Goal: Transaction & Acquisition: Purchase product/service

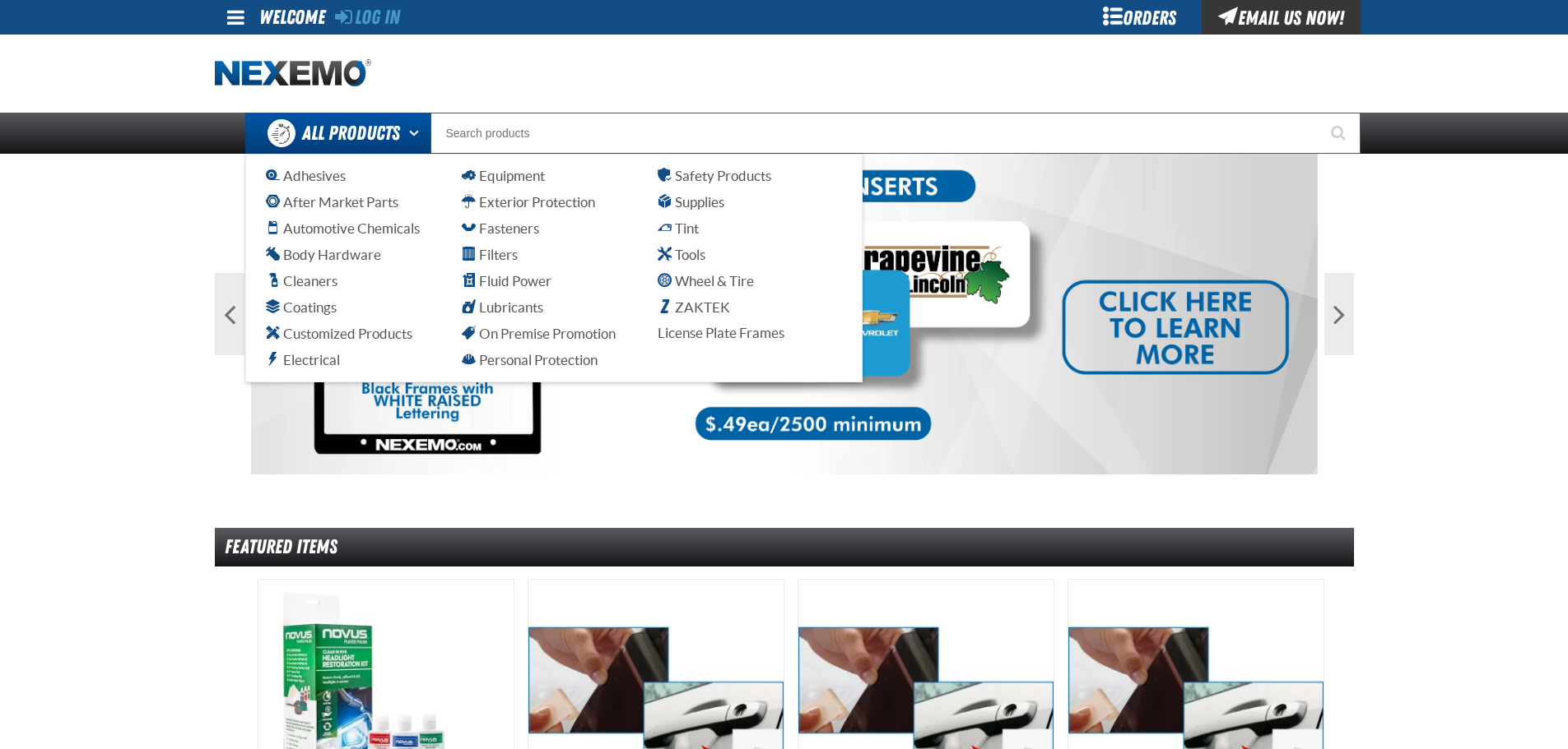
click at [370, 120] on span "All Products" at bounding box center [351, 133] width 98 height 30
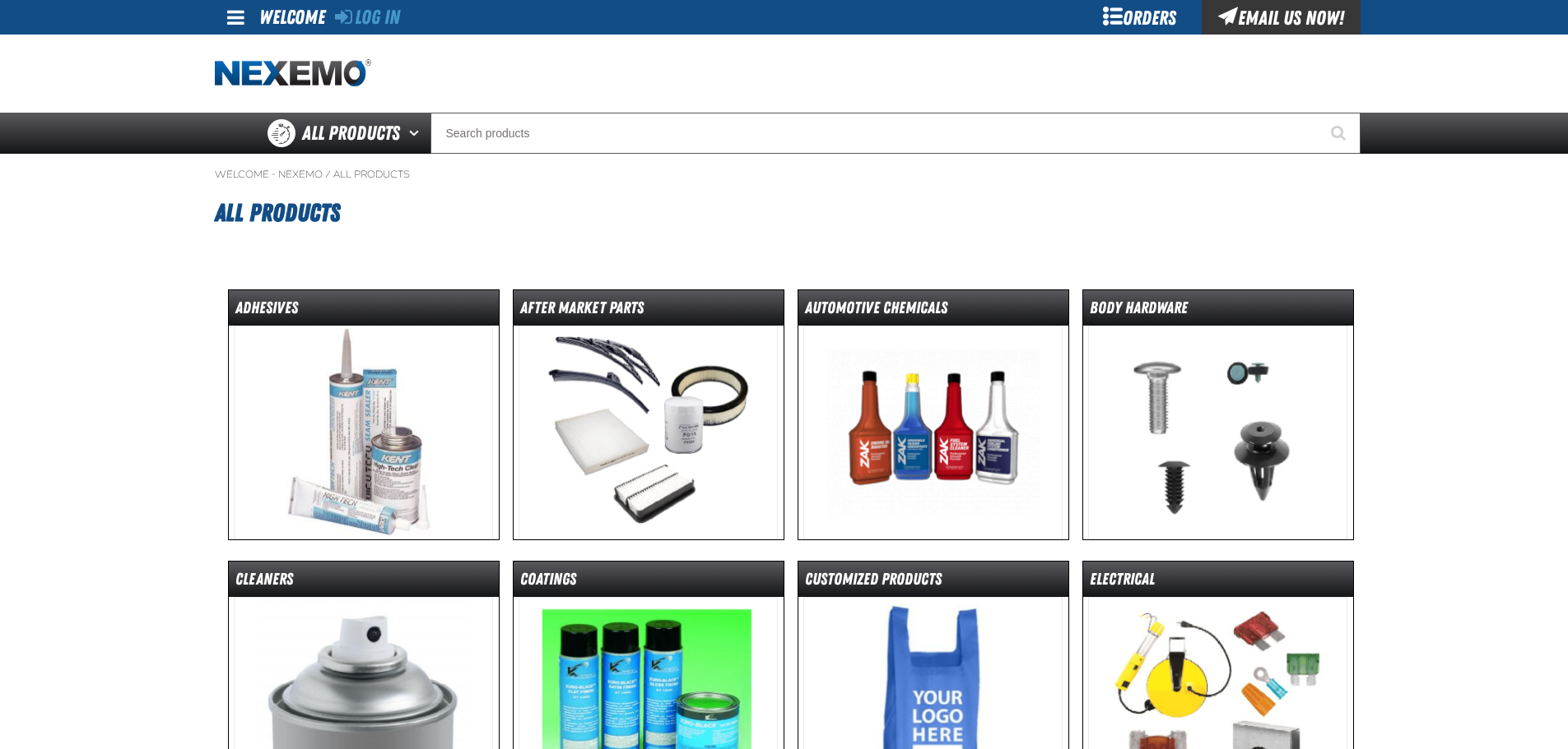
click at [1240, 11] on div "Email Us Now!" at bounding box center [1281, 17] width 159 height 35
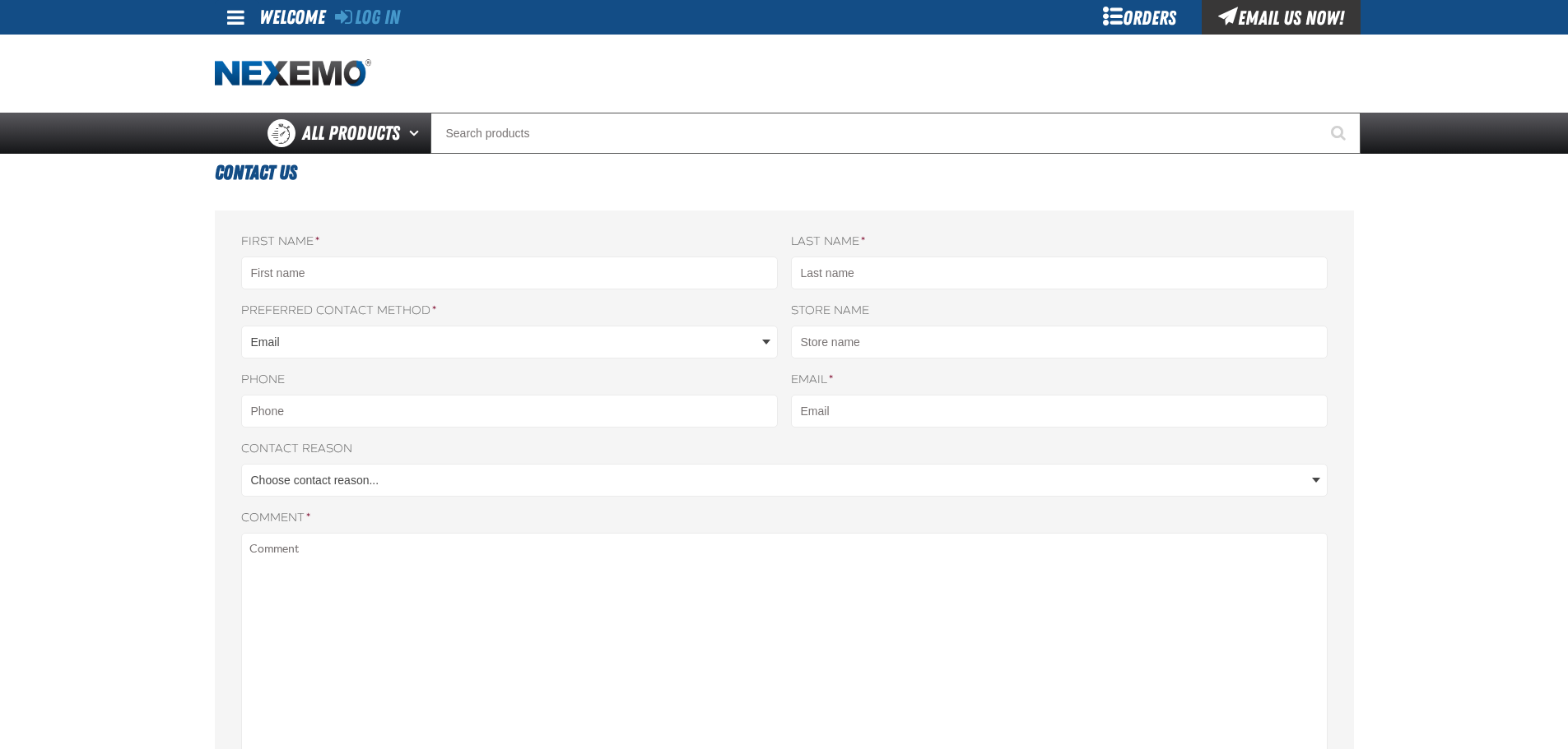
click at [1136, 24] on div "Orders" at bounding box center [1140, 17] width 123 height 35
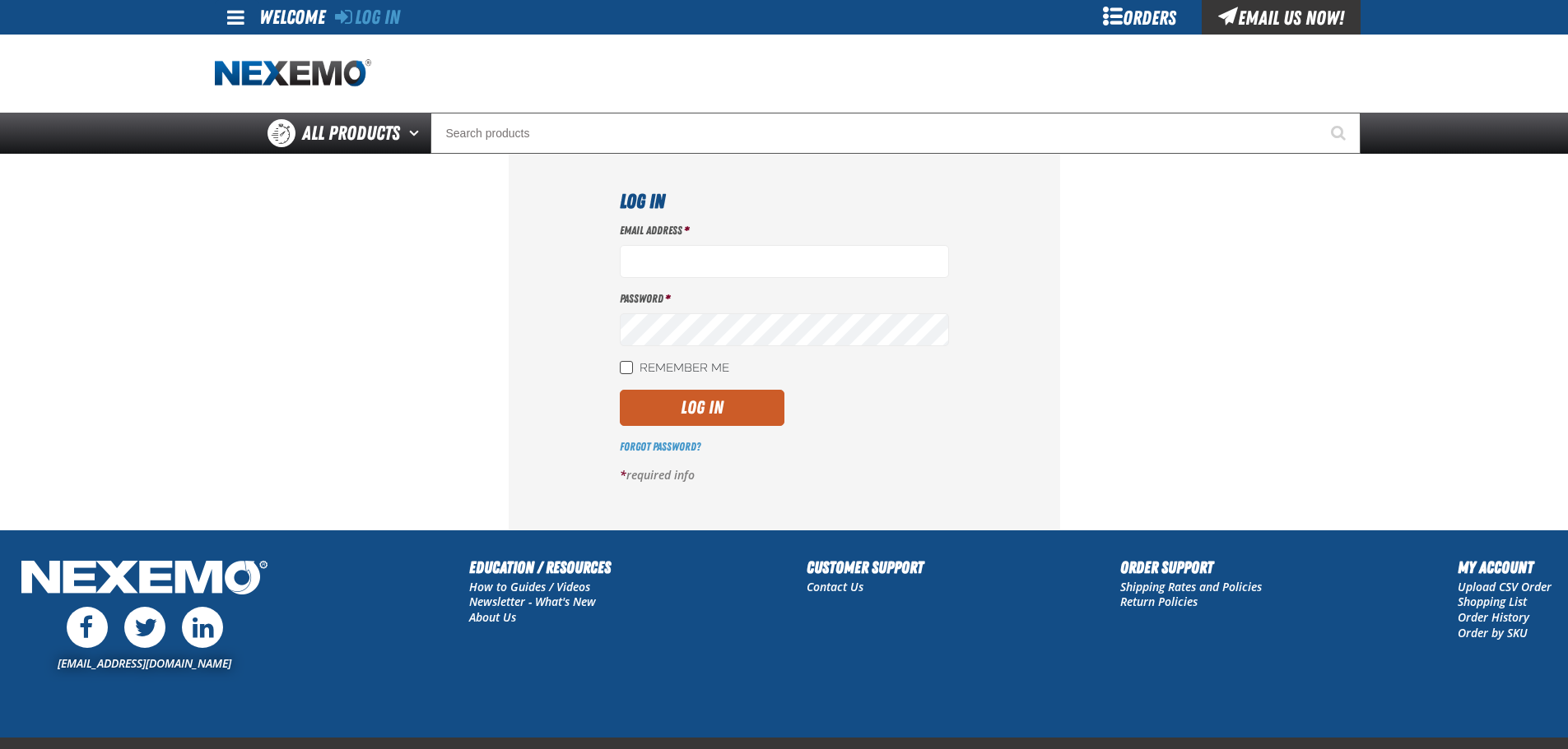
type input "obeato@vtaig.com"
click at [622, 367] on input "Remember Me" at bounding box center [626, 367] width 13 height 13
checkbox input "true"
drag, startPoint x: 648, startPoint y: 405, endPoint x: 661, endPoint y: 407, distance: 13.2
click at [661, 407] on button "Log In" at bounding box center [702, 408] width 165 height 36
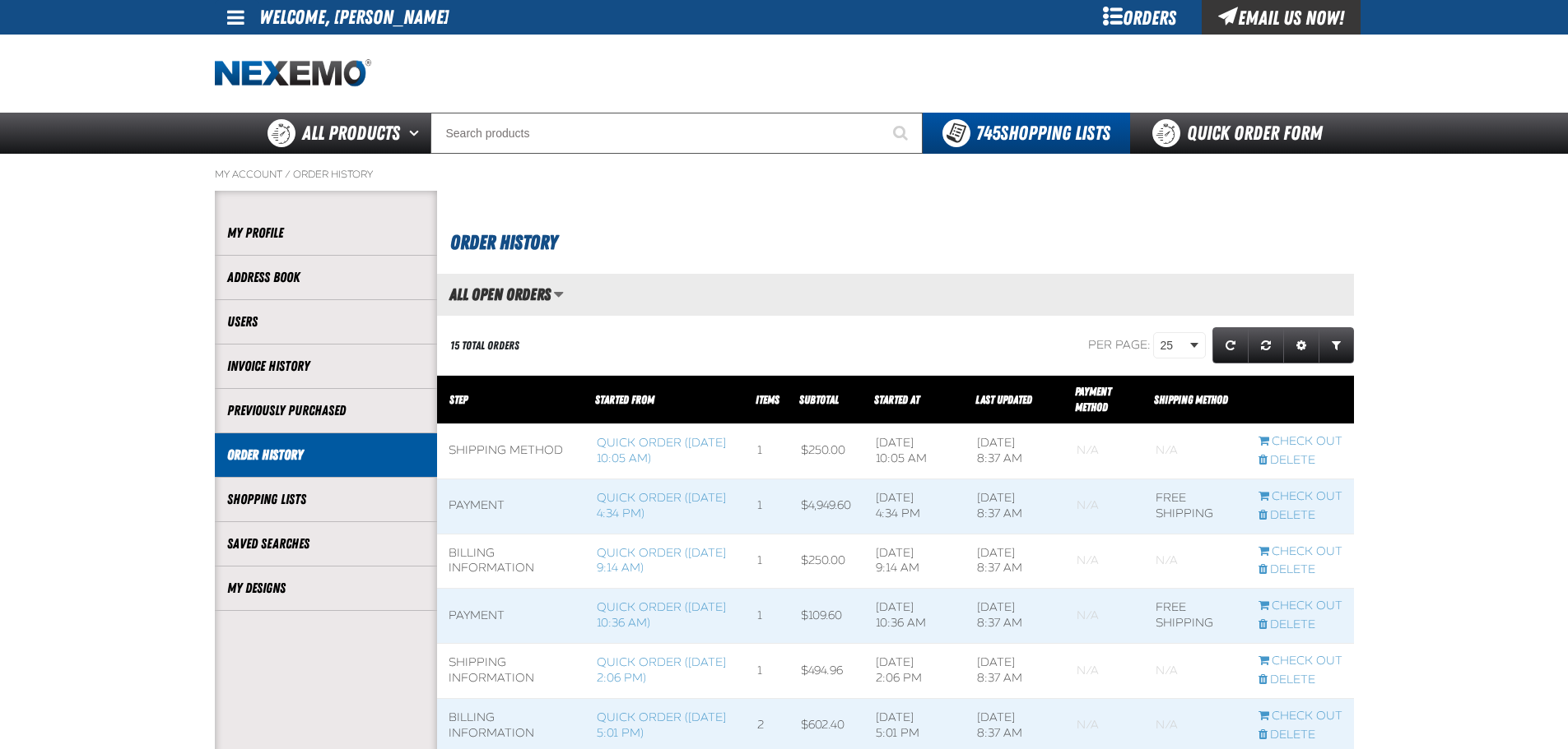
scroll to position [1, 1]
drag, startPoint x: 1378, startPoint y: 208, endPoint x: 1202, endPoint y: 222, distance: 176.6
click at [1248, 128] on link "Quick Order Form" at bounding box center [1241, 133] width 223 height 41
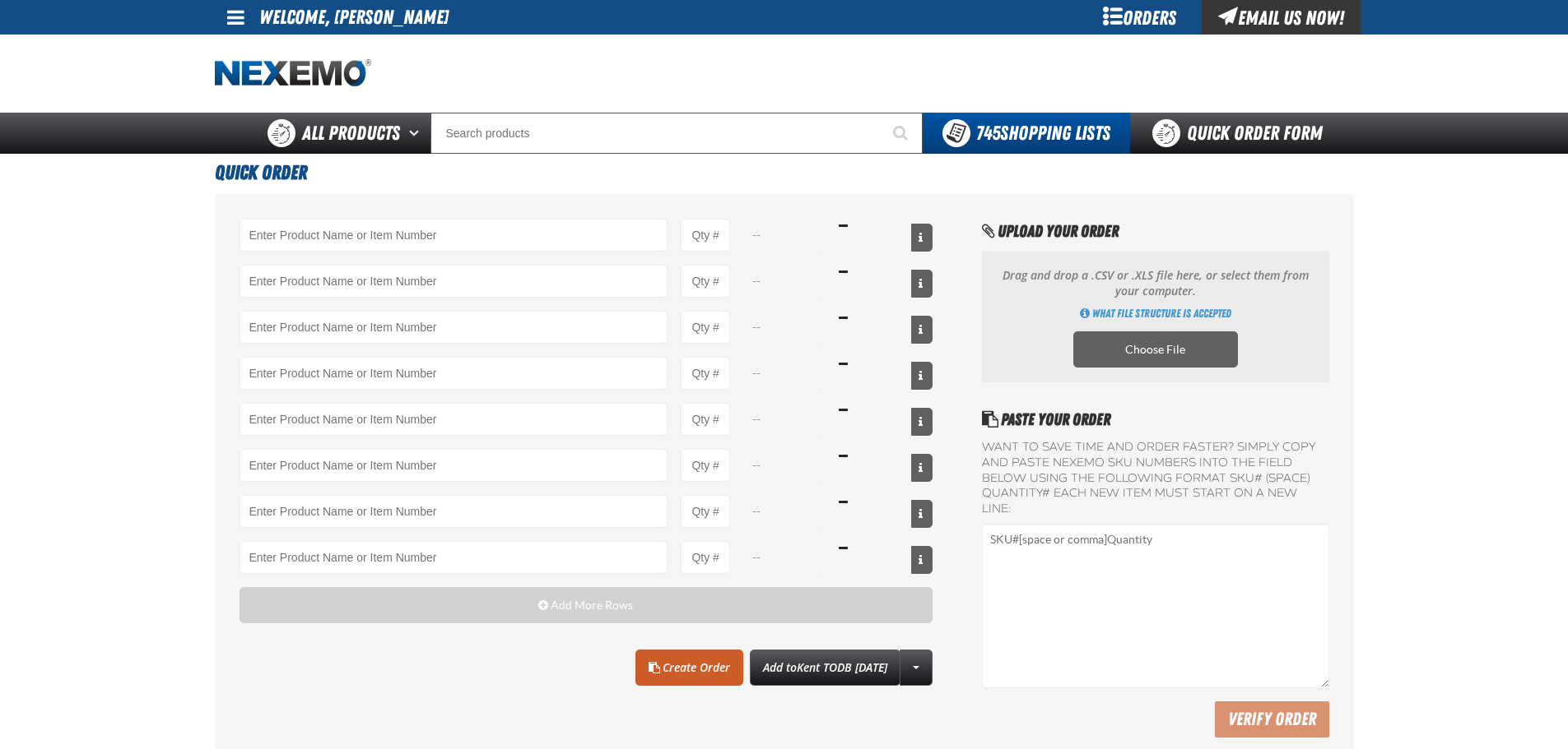
drag, startPoint x: 1499, startPoint y: 260, endPoint x: 1461, endPoint y: 209, distance: 63.6
click at [1499, 260] on main "Quick Order -- -- -- -- -- -- -- -- Add More Rows Clear All Create Order" at bounding box center [784, 462] width 1568 height 617
click at [560, 244] on input "Product" at bounding box center [454, 235] width 429 height 33
paste input "XPCSB3040-100"
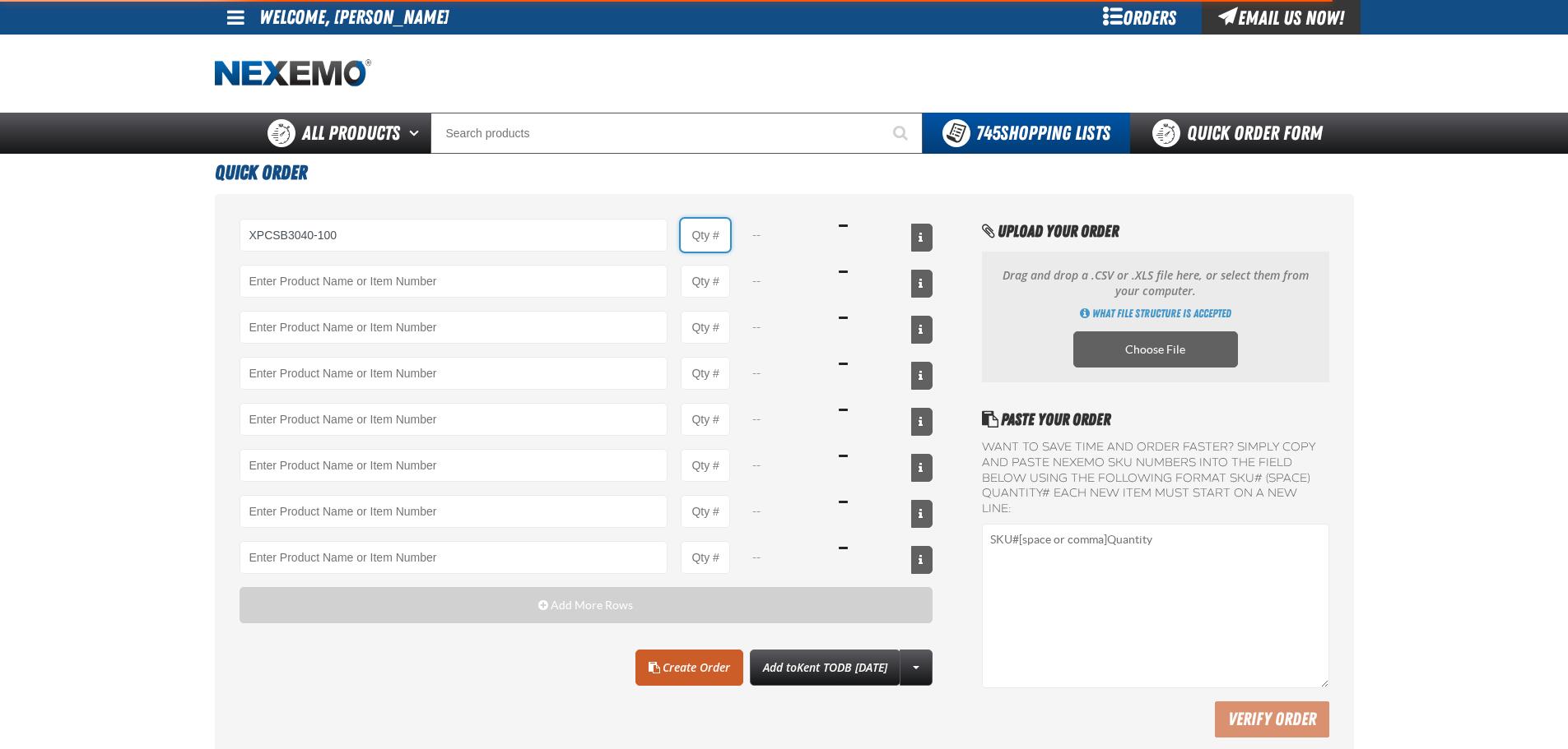
type input "XPCSB3040-100 - XPEL PRIME Color Stable Black 30% VLT (40&quot; x 100&#x27;)"
type input "1"
select select "roll"
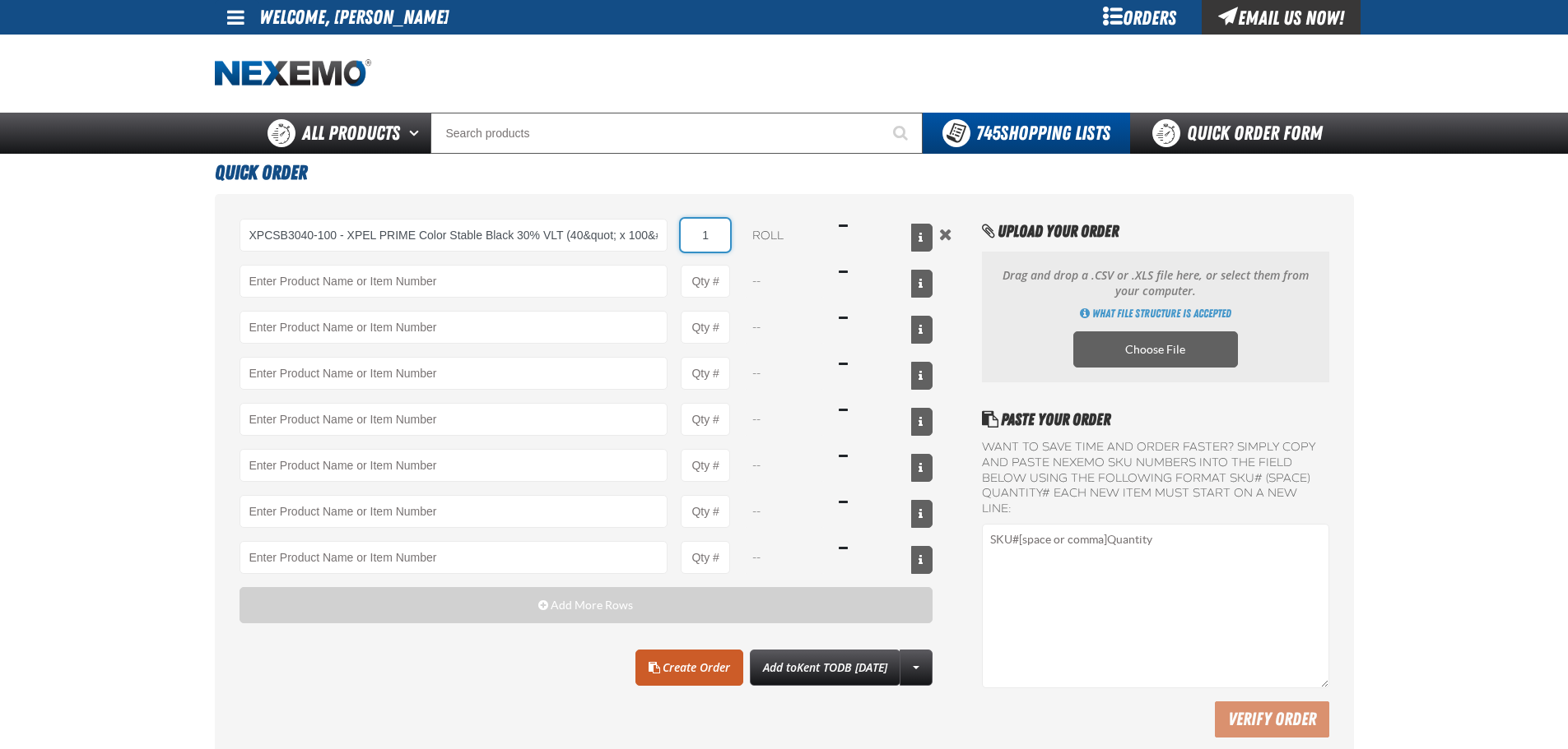
drag, startPoint x: 699, startPoint y: 227, endPoint x: 812, endPoint y: 235, distance: 113.3
click at [812, 235] on div "XPCSB3040-100 - XPEL PRIME Color Stable Black 30% VLT (40&quot; x 100&#x27;) 1 …" at bounding box center [586, 235] width 694 height 33
type input "10"
click at [673, 667] on link "Create Order" at bounding box center [689, 668] width 108 height 36
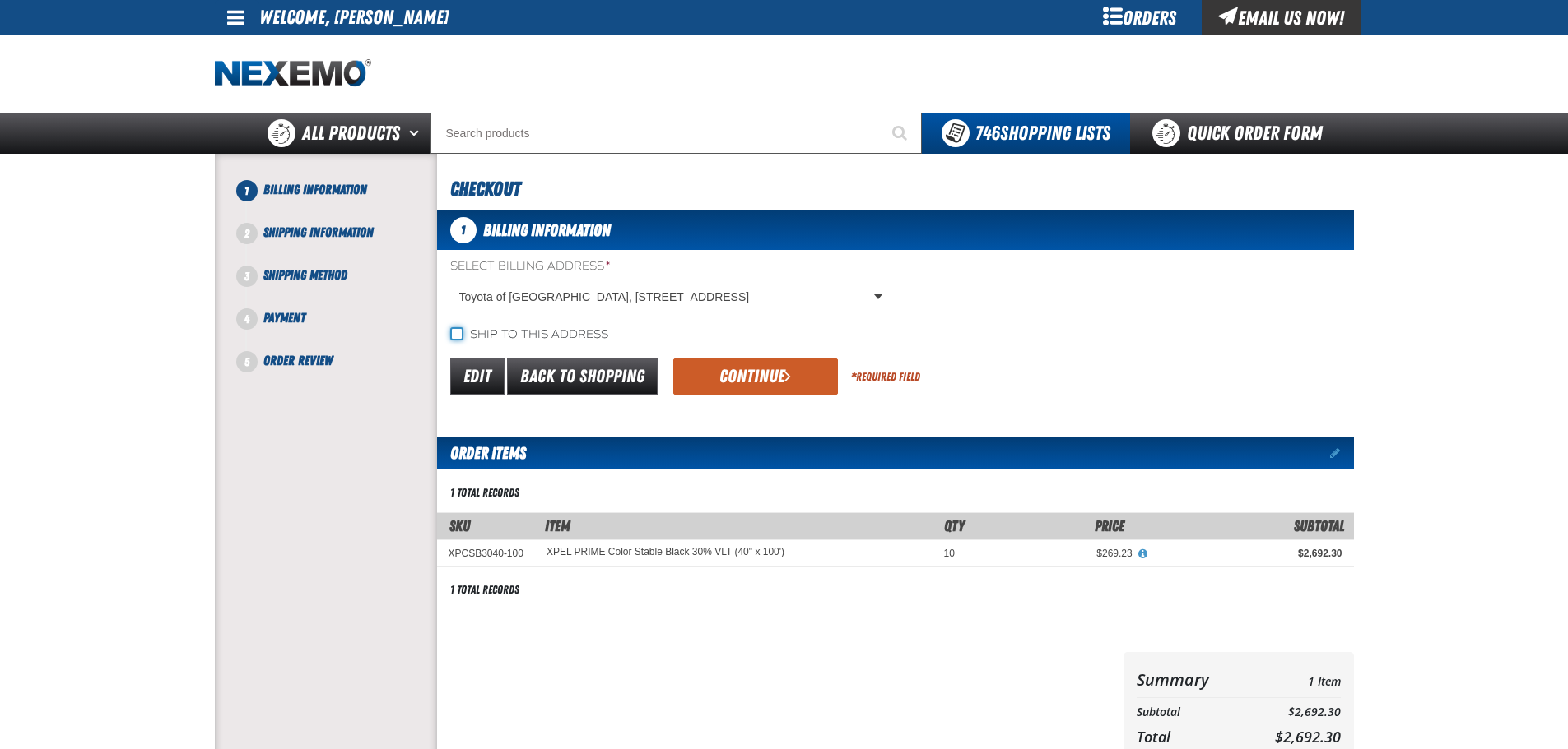
click at [451, 334] on input "Ship to this address" at bounding box center [456, 333] width 13 height 13
checkbox input "true"
click at [737, 369] on button "Continue" at bounding box center [755, 377] width 165 height 36
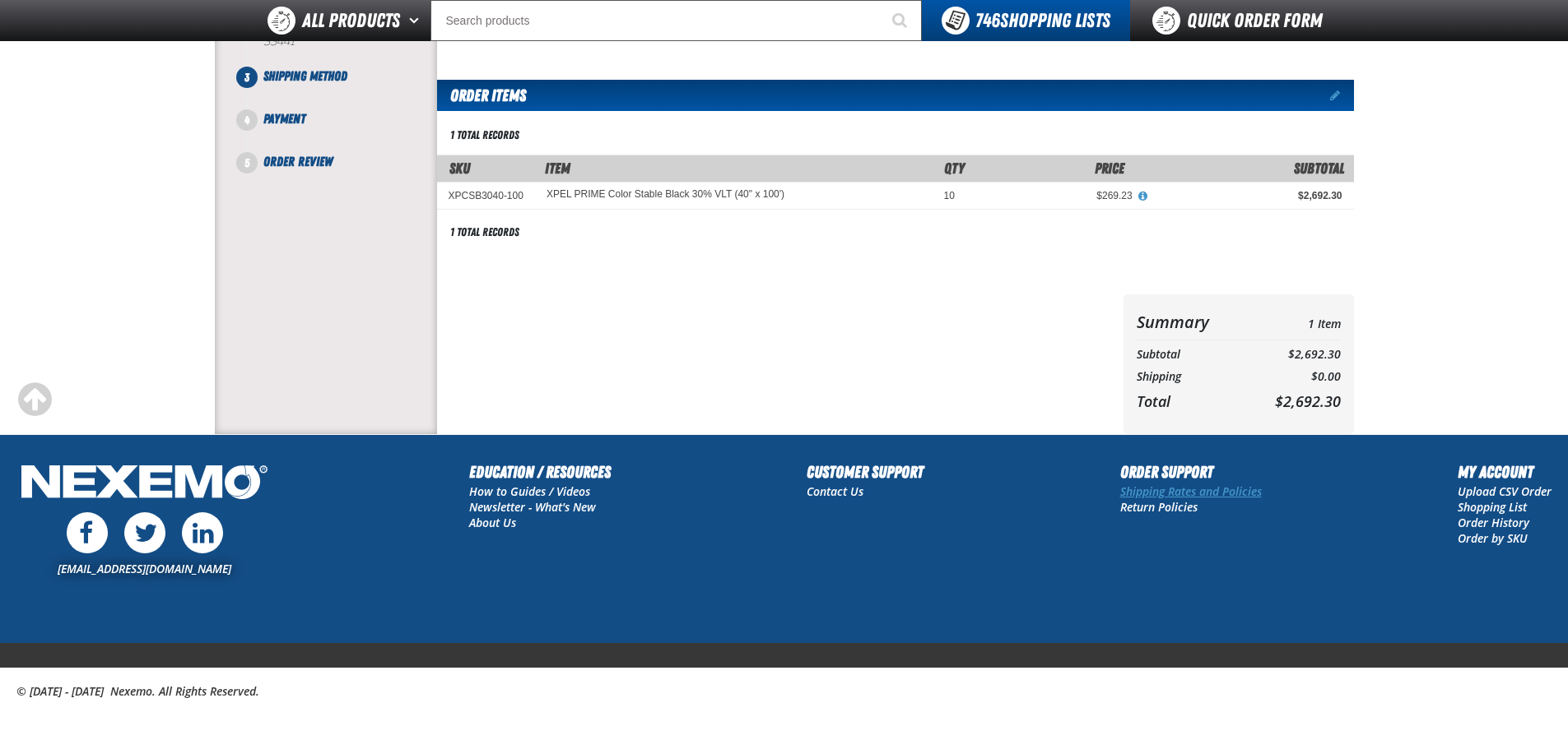
scroll to position [218, 0]
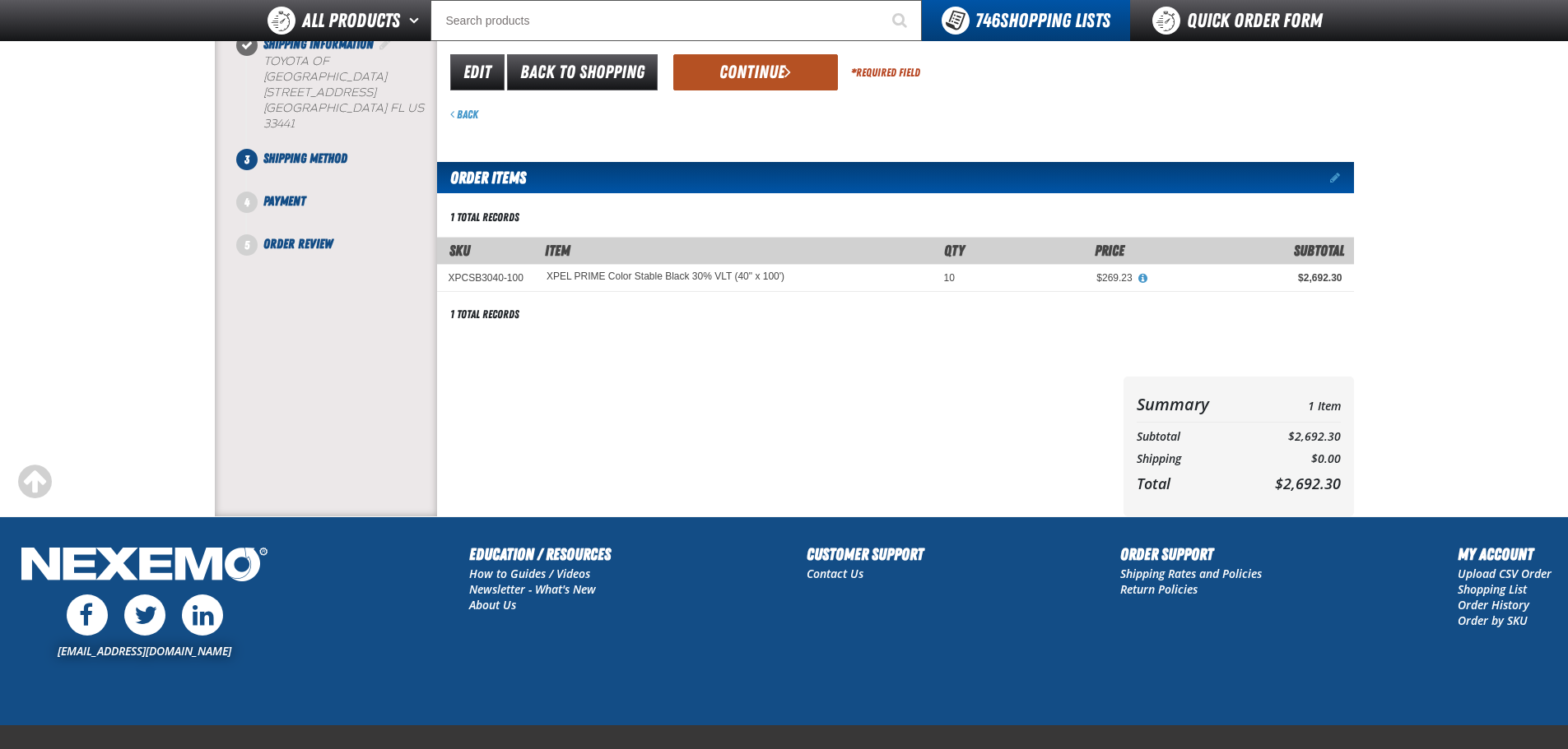
click at [779, 76] on button "Continue" at bounding box center [755, 73] width 165 height 36
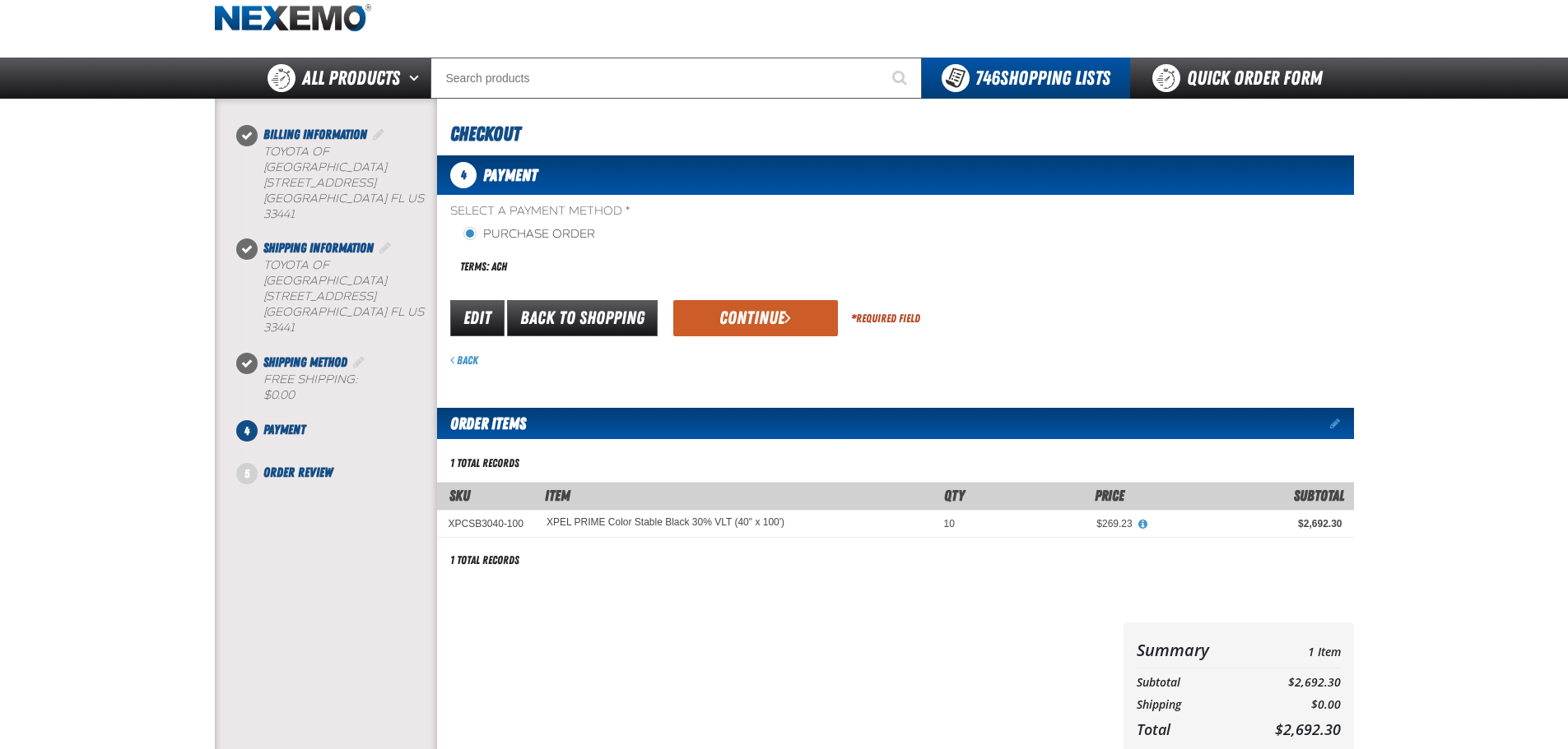
scroll to position [0, 0]
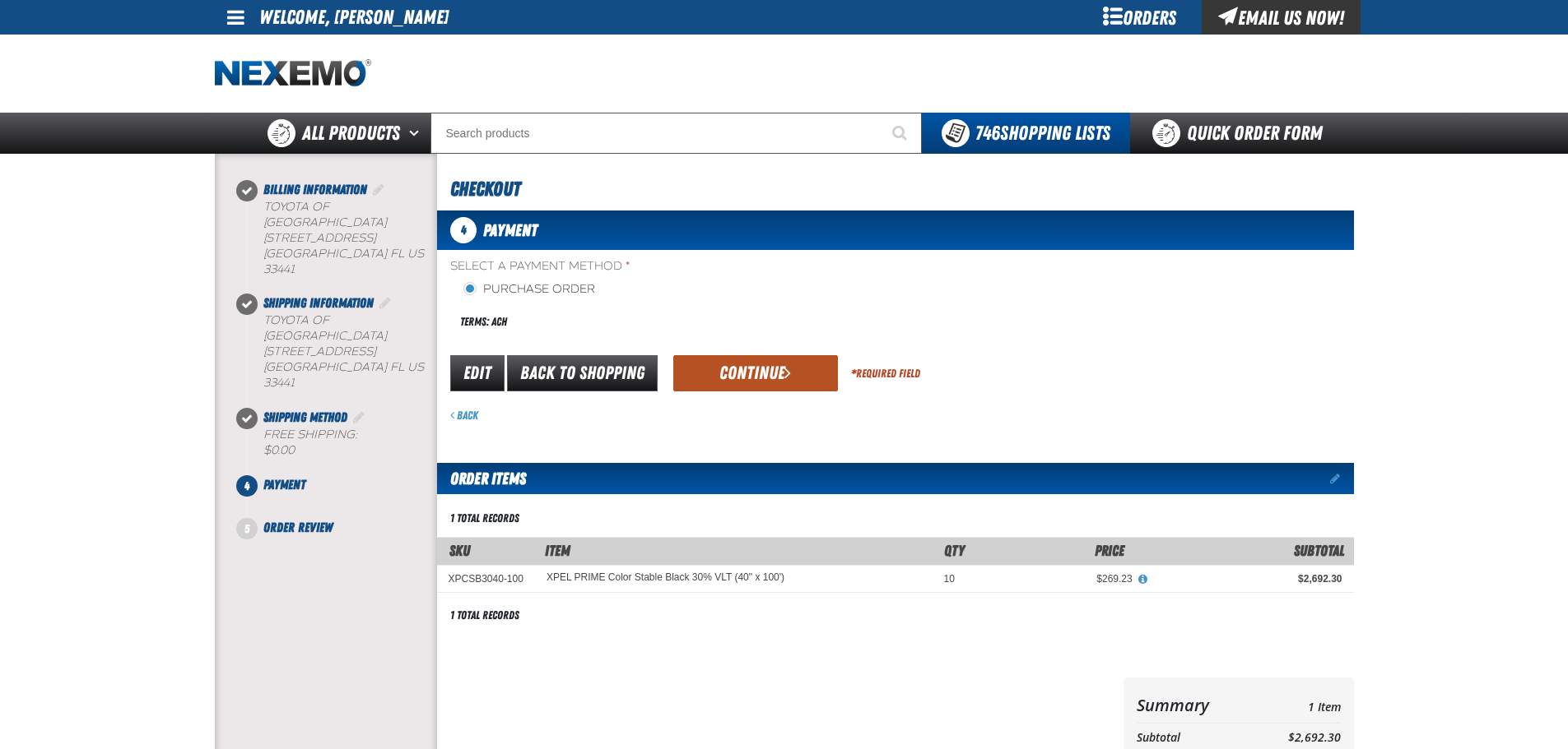
click at [749, 369] on button "Continue" at bounding box center [755, 373] width 165 height 36
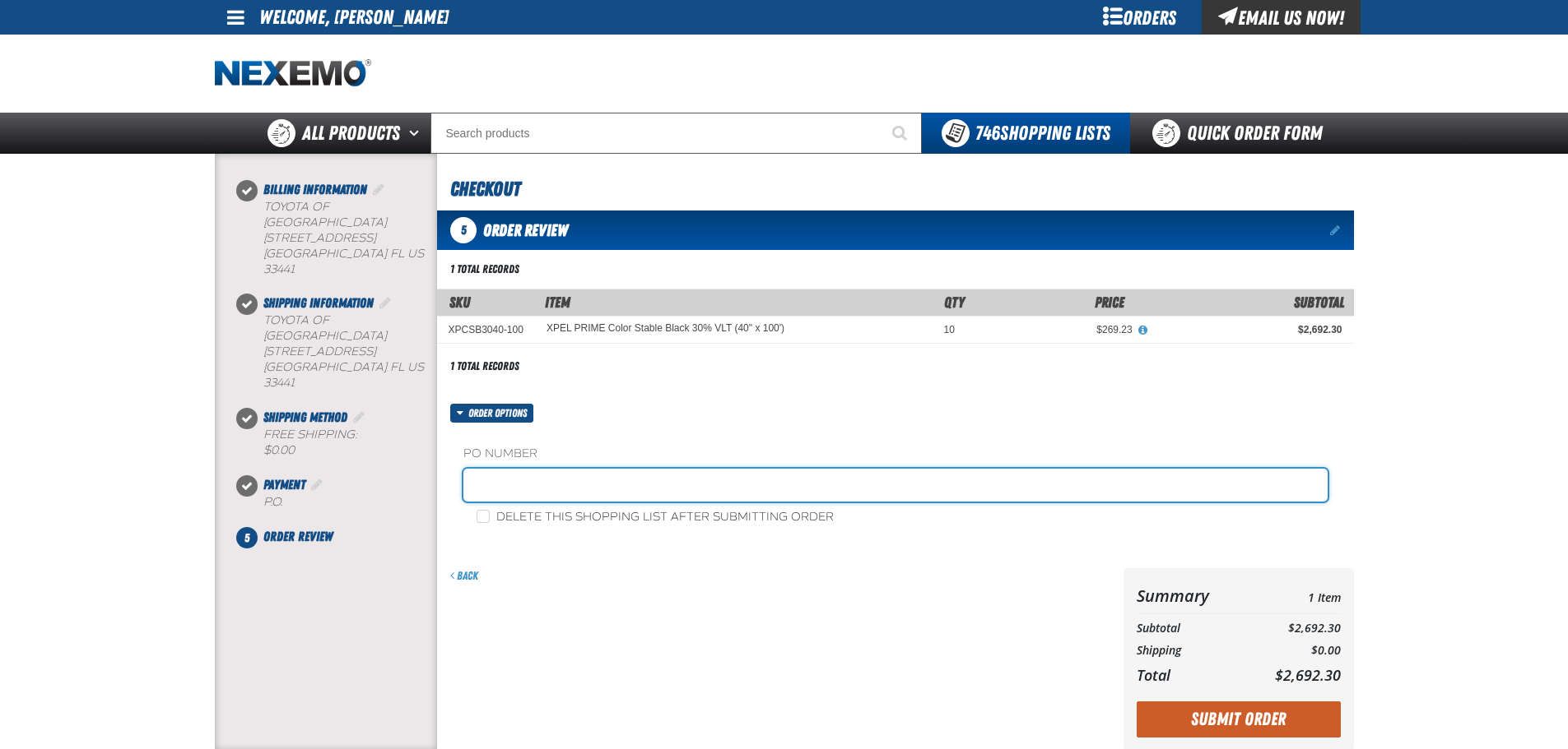
click at [544, 481] on input "text" at bounding box center [895, 485] width 864 height 33
type input "090125"
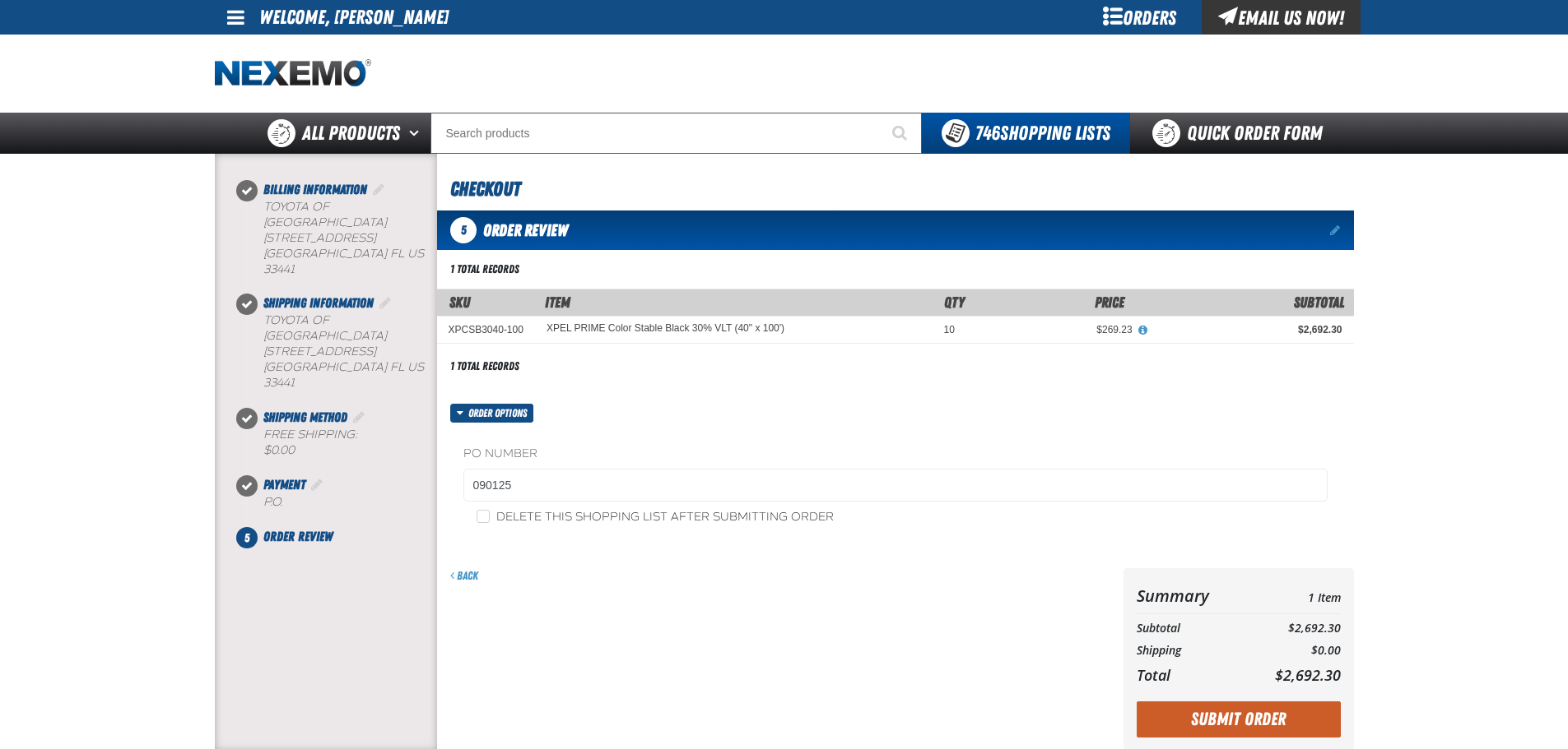
click at [1254, 718] on button "Submit Order" at bounding box center [1238, 719] width 204 height 36
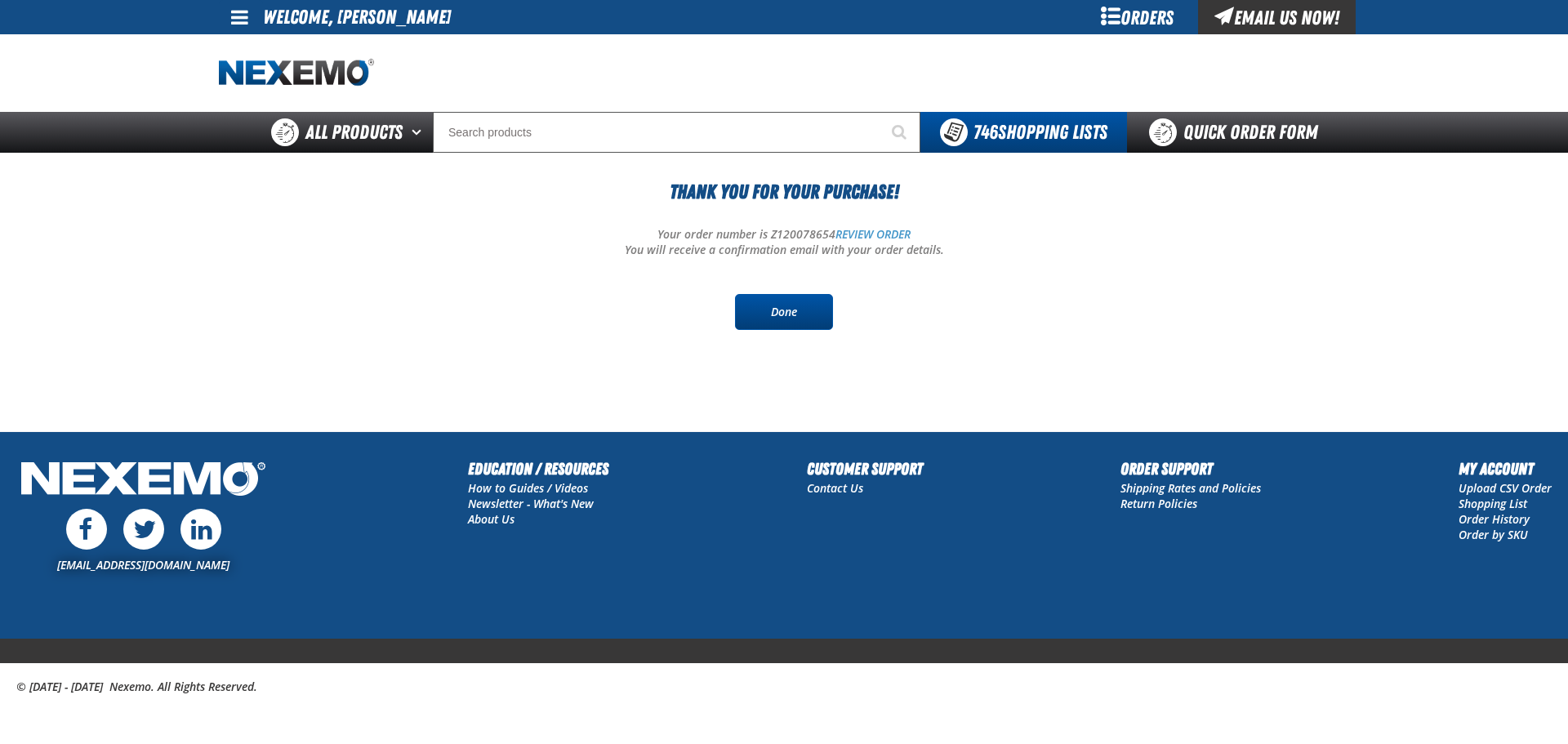
click at [817, 316] on link "Done" at bounding box center [784, 312] width 98 height 36
